Goal: Information Seeking & Learning: Learn about a topic

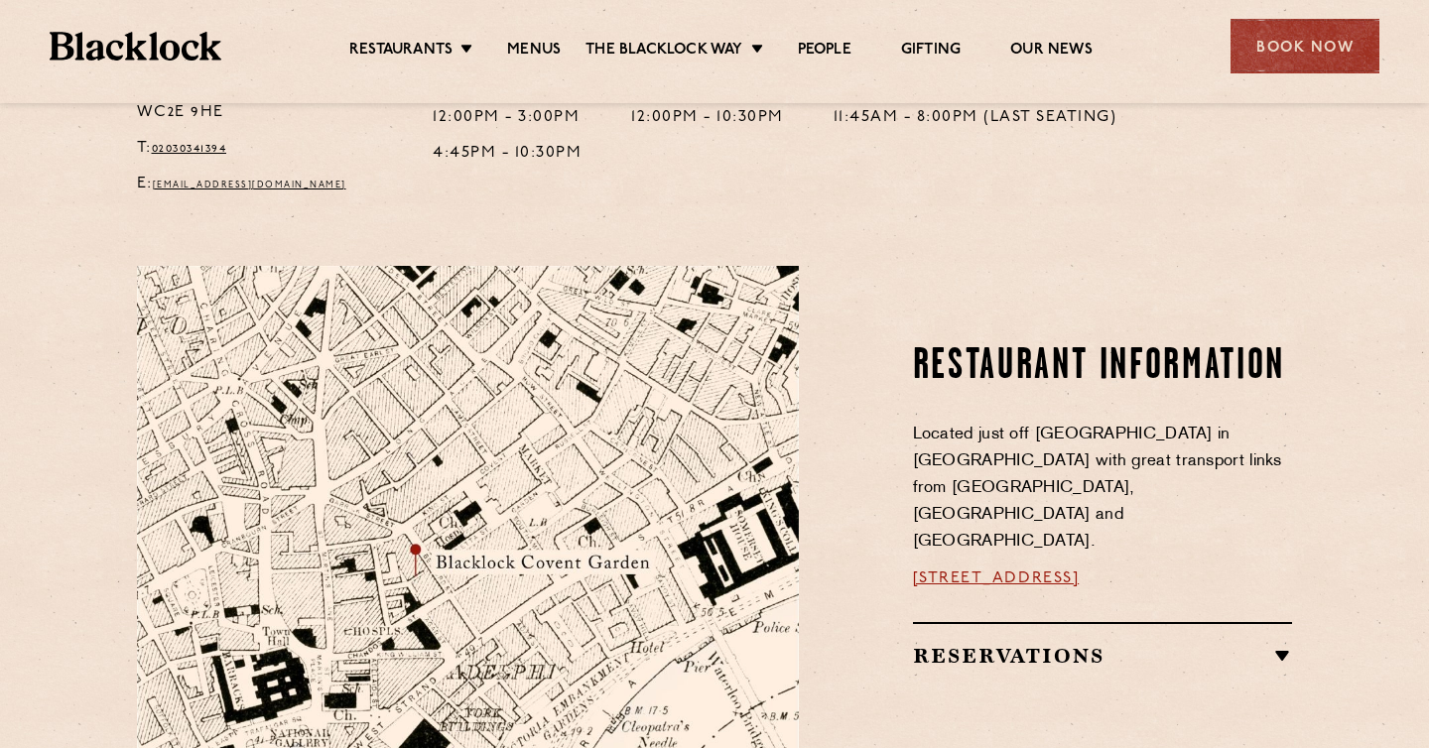
scroll to position [883, 0]
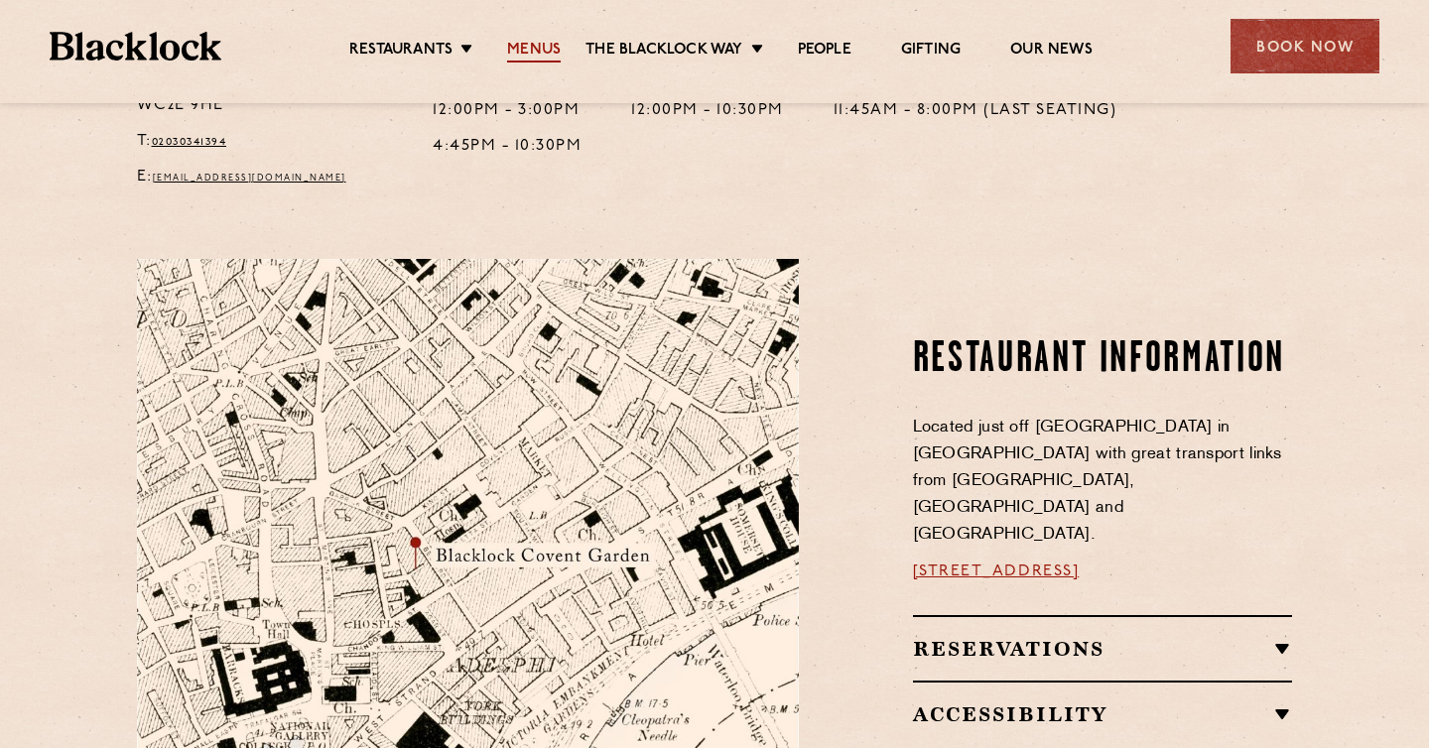
click at [525, 41] on link "Menus" at bounding box center [534, 52] width 54 height 22
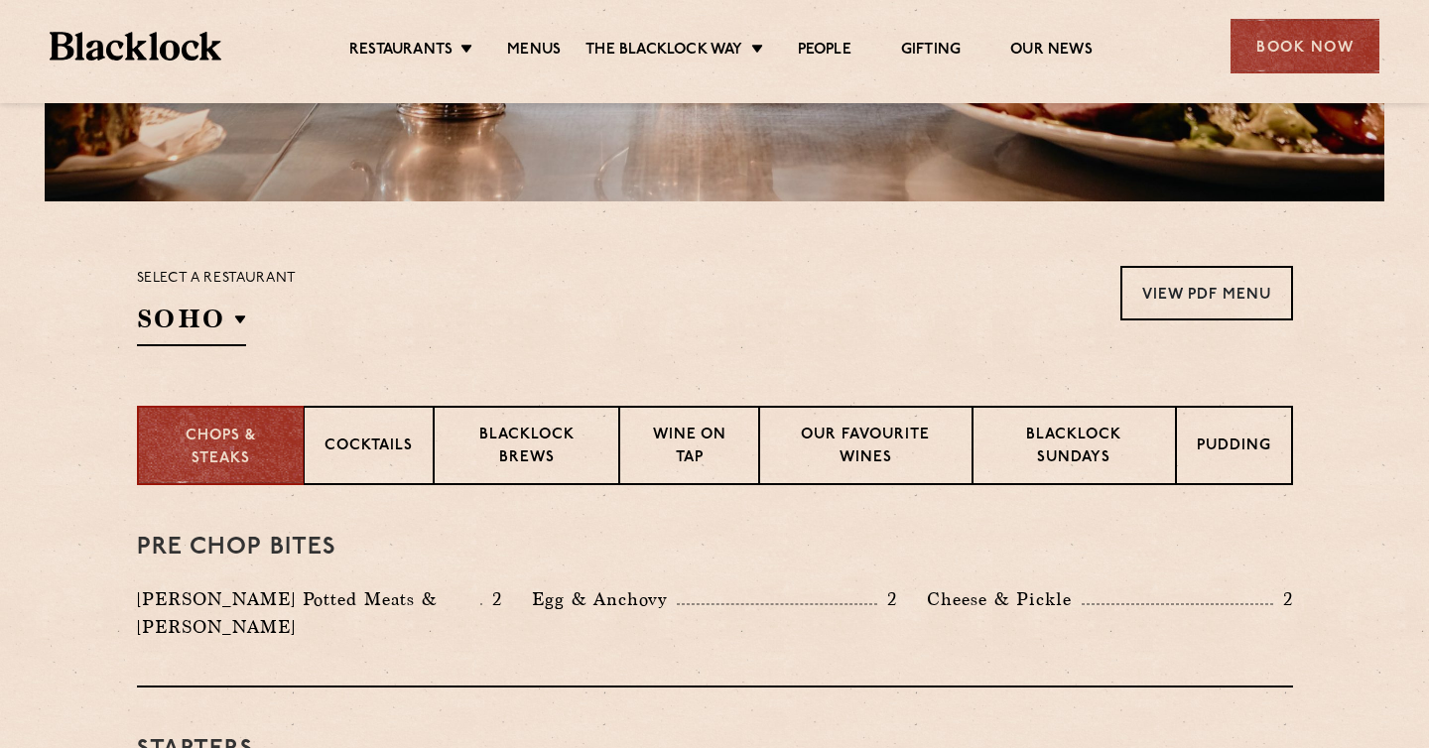
scroll to position [669, 0]
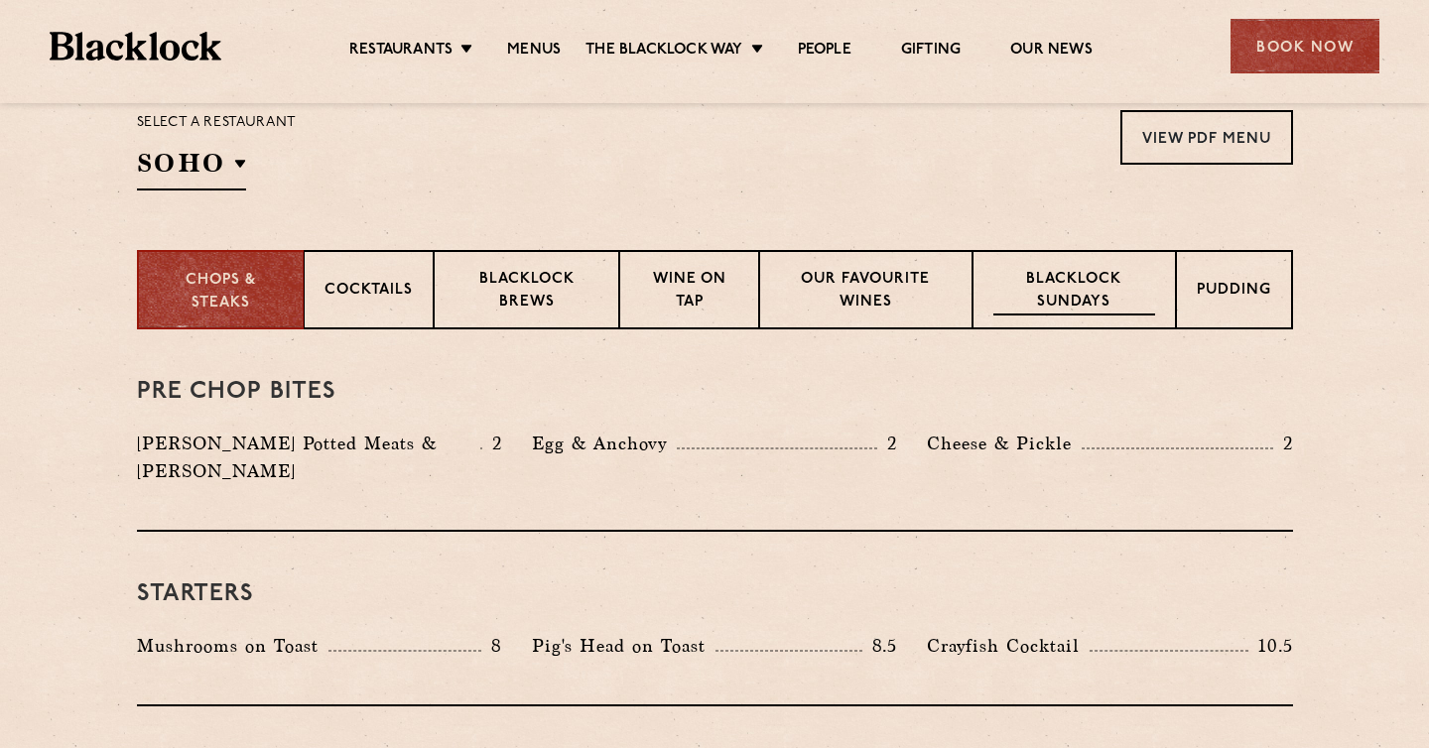
click at [1059, 297] on p "Blacklock Sundays" at bounding box center [1074, 292] width 161 height 47
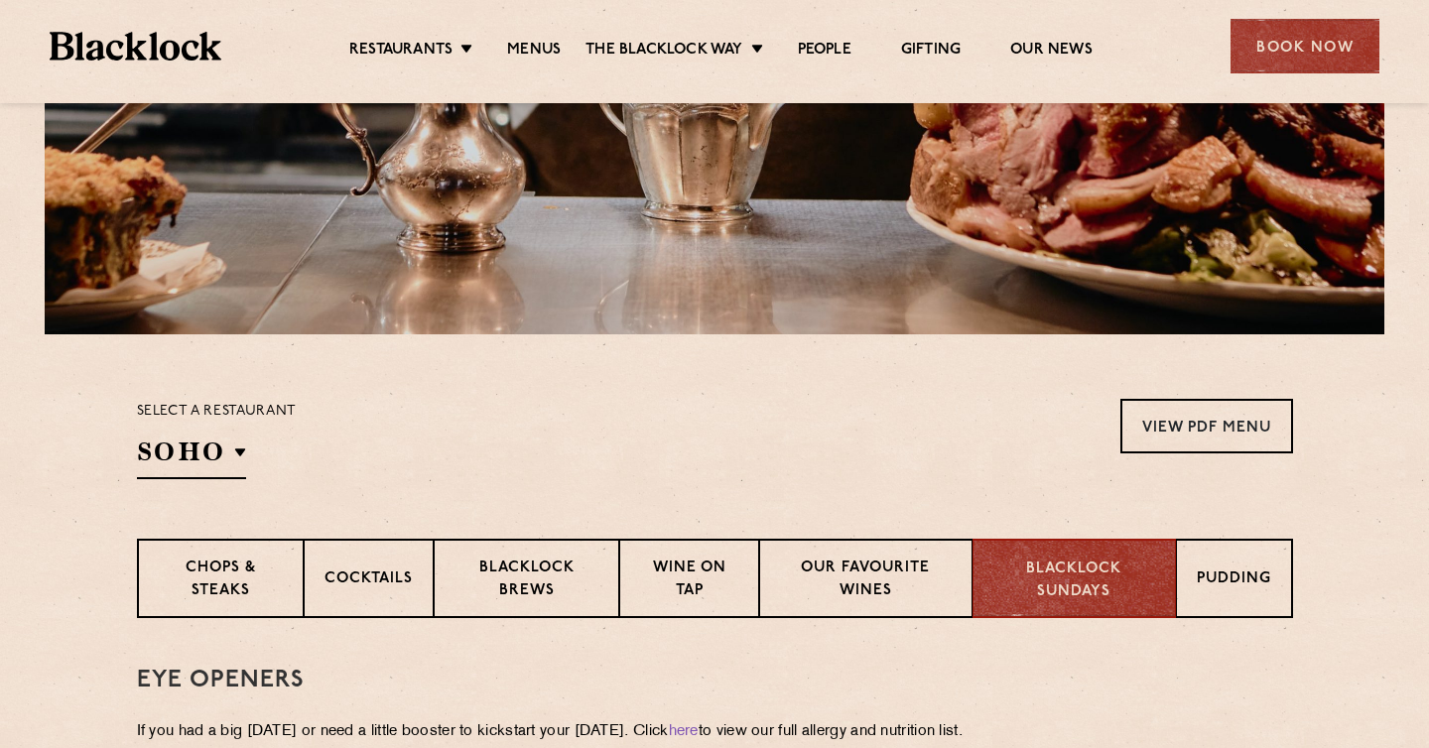
scroll to position [396, 0]
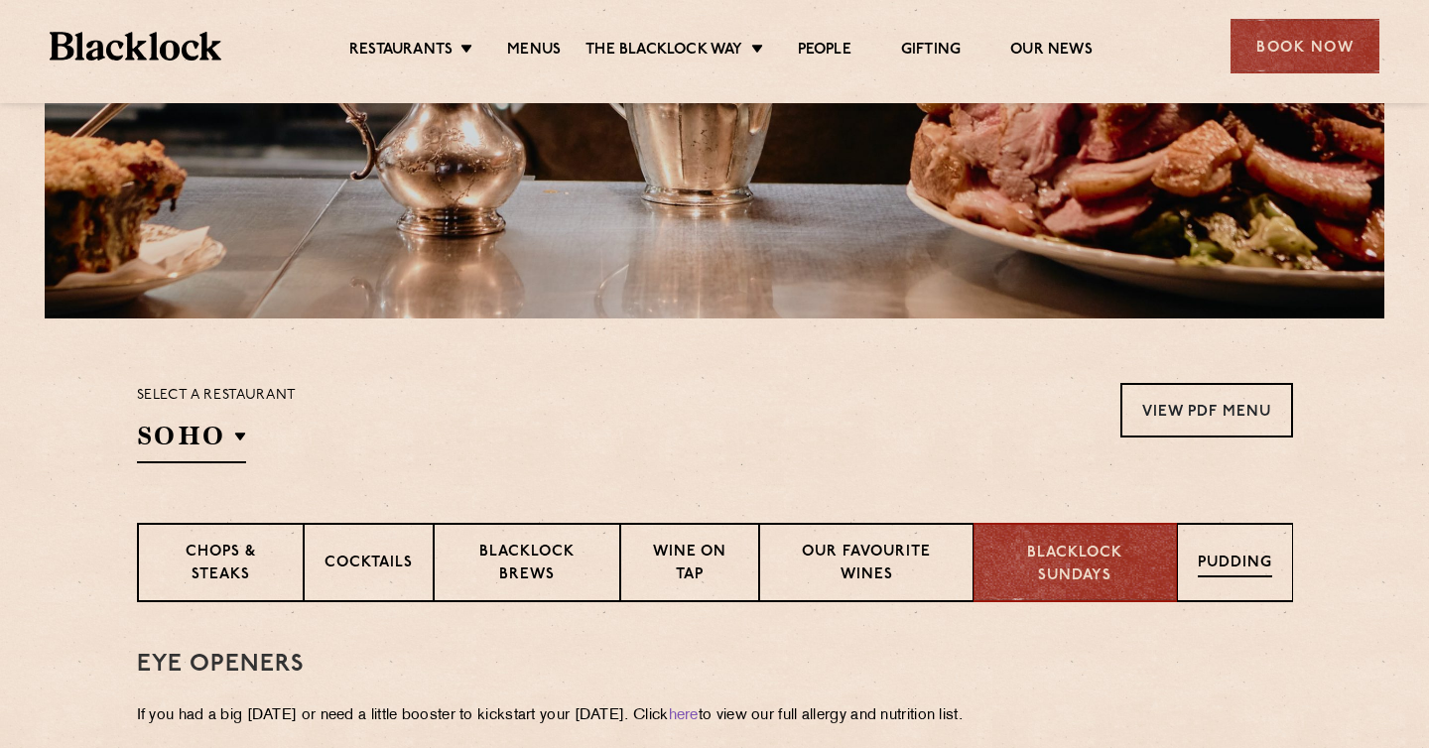
click at [1231, 573] on p "Pudding" at bounding box center [1235, 565] width 74 height 25
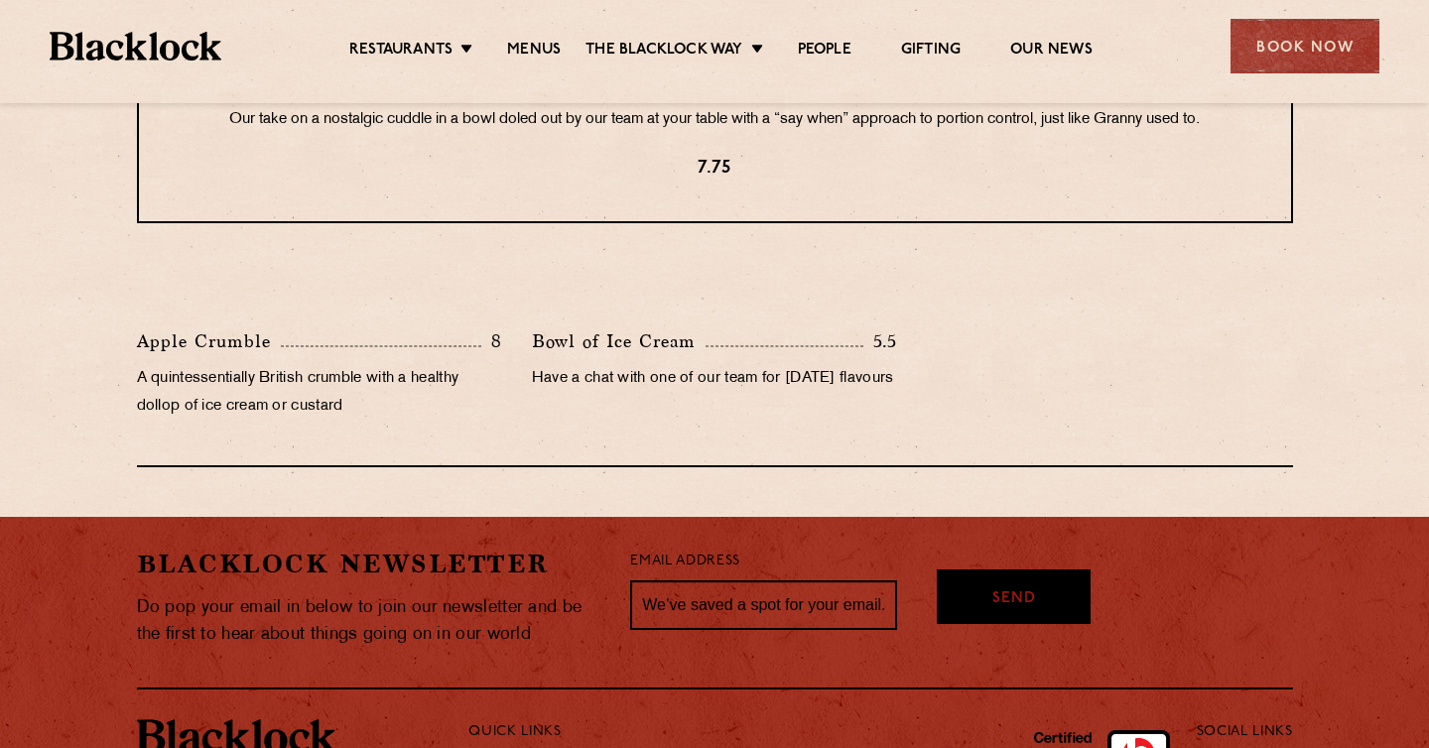
scroll to position [988, 0]
